Goal: Navigation & Orientation: Go to known website

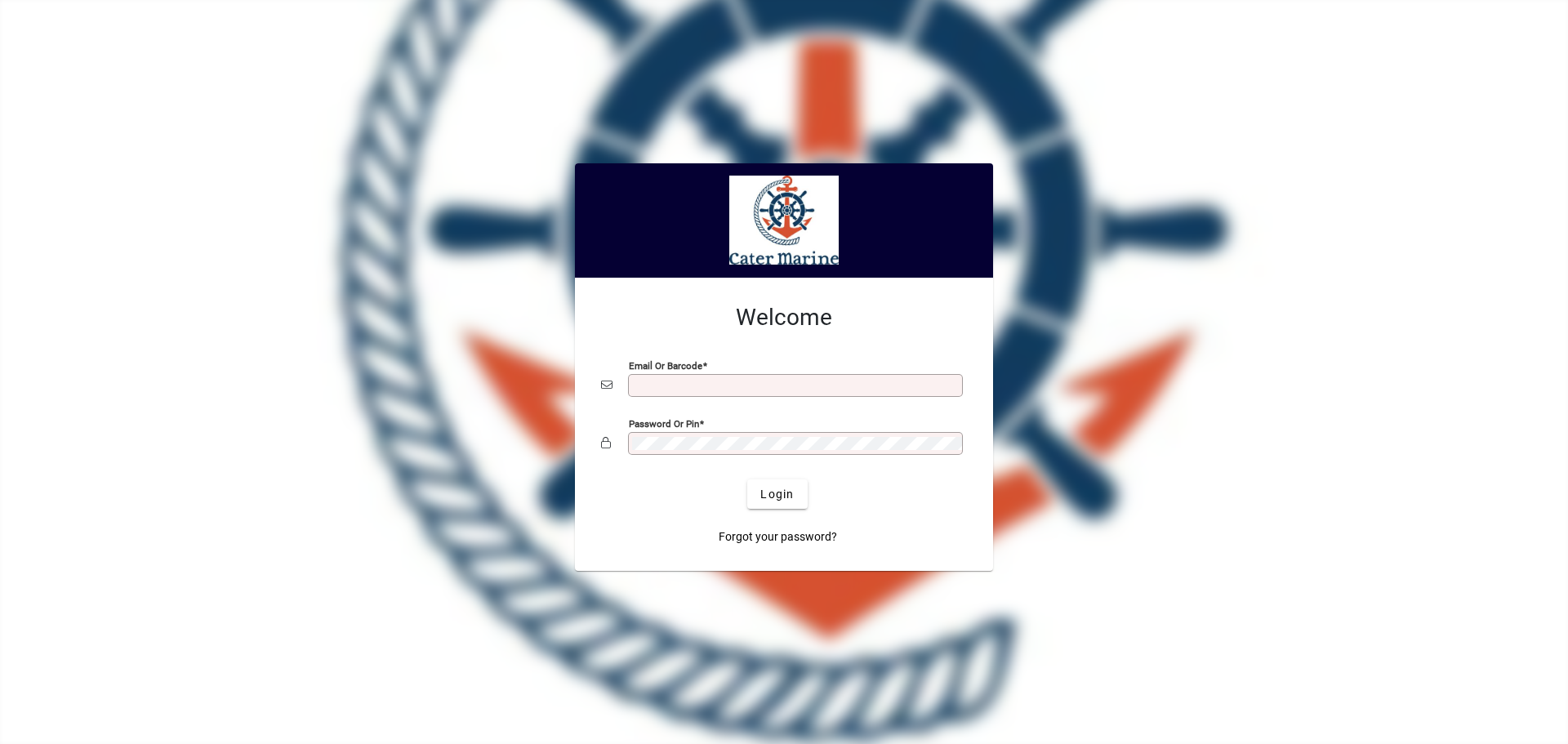
click at [653, 381] on input "Email or Barcode" at bounding box center [797, 385] width 330 height 13
type input "**********"
click at [747, 479] on button "Login" at bounding box center [776, 494] width 60 height 29
